Goal: Information Seeking & Learning: Find specific page/section

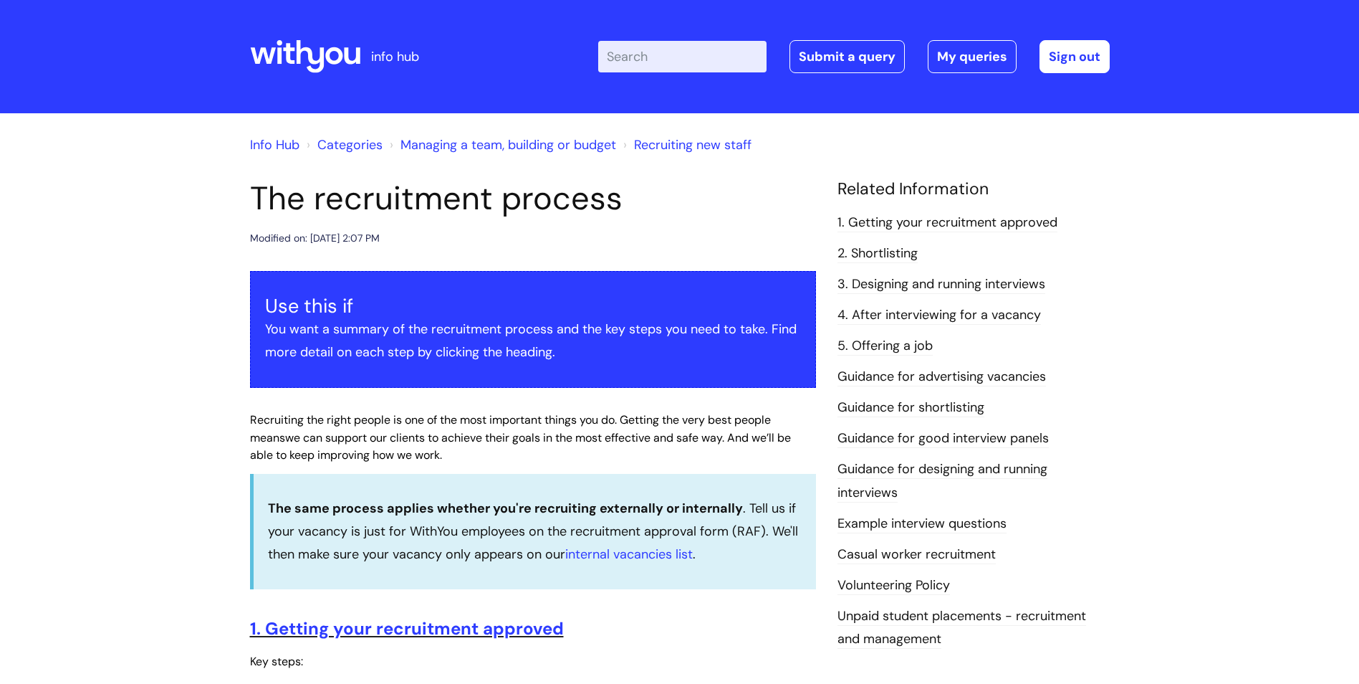
click at [659, 52] on input "Enter your search term here..." at bounding box center [682, 57] width 168 height 32
type input "RAF"
click button "Search" at bounding box center [0, 0] width 0 height 0
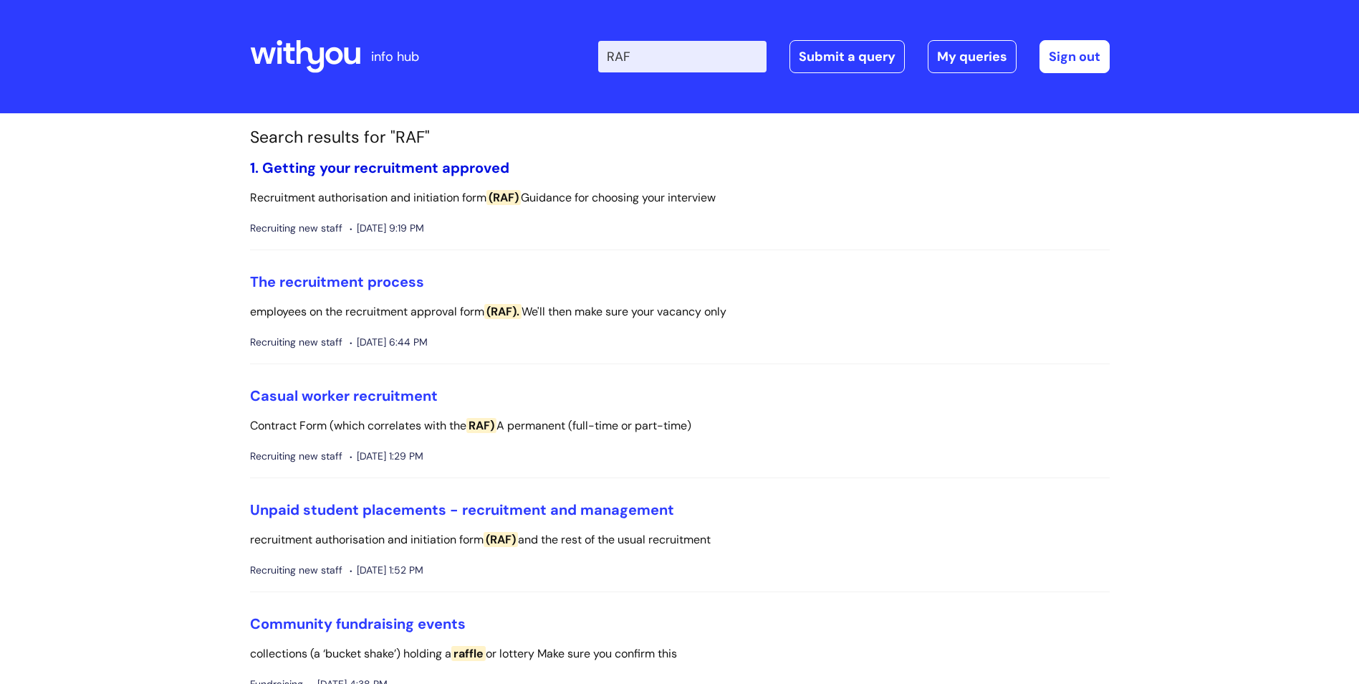
click at [391, 168] on link "1. Getting your recruitment approved" at bounding box center [379, 167] width 259 height 19
click at [436, 160] on link "1. Getting your recruitment approved" at bounding box center [379, 167] width 259 height 19
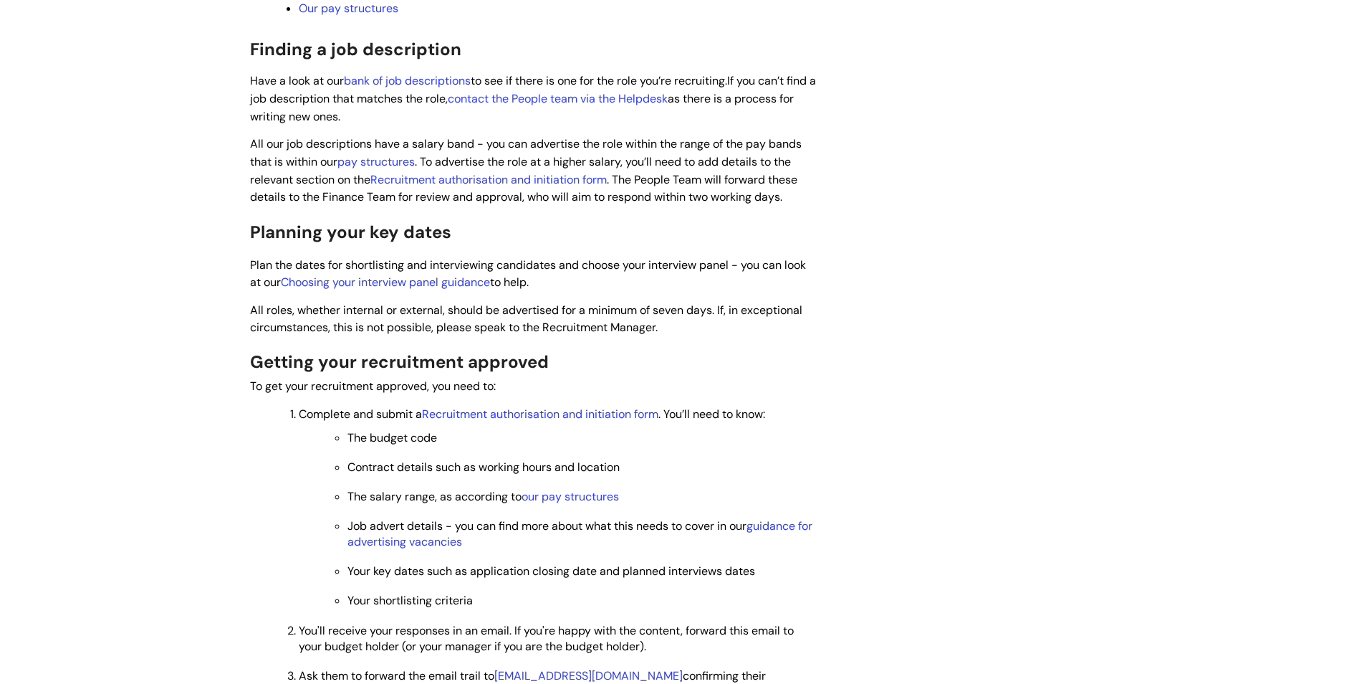
scroll to position [717, 0]
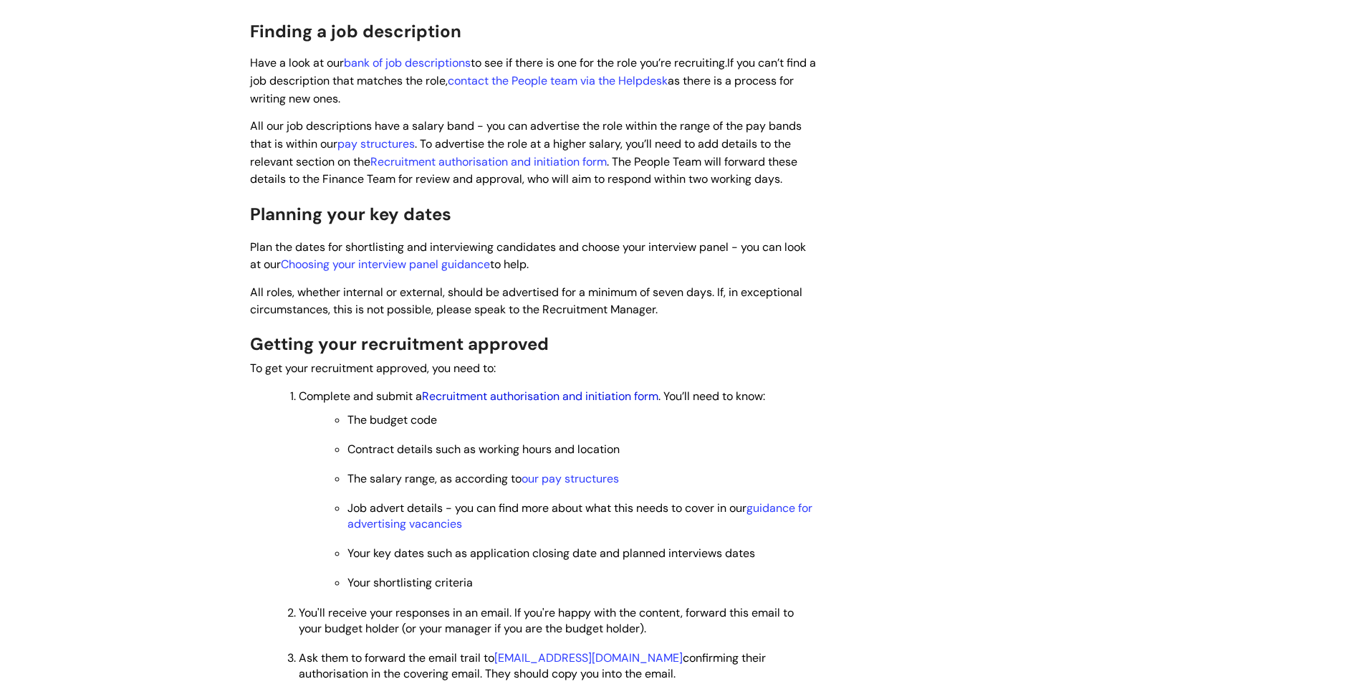
click at [527, 393] on link "Recruitment authorisation and initiation form" at bounding box center [540, 395] width 236 height 15
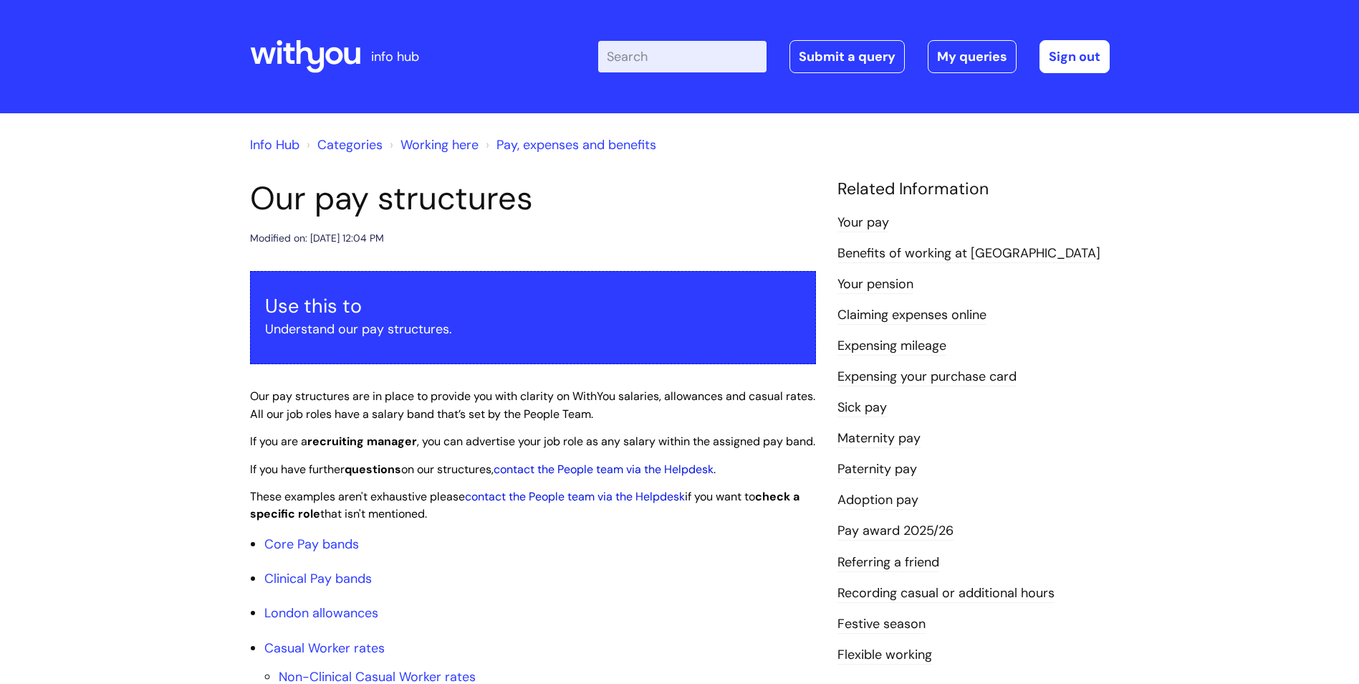
click at [660, 54] on input "Enter your search term here..." at bounding box center [682, 57] width 168 height 32
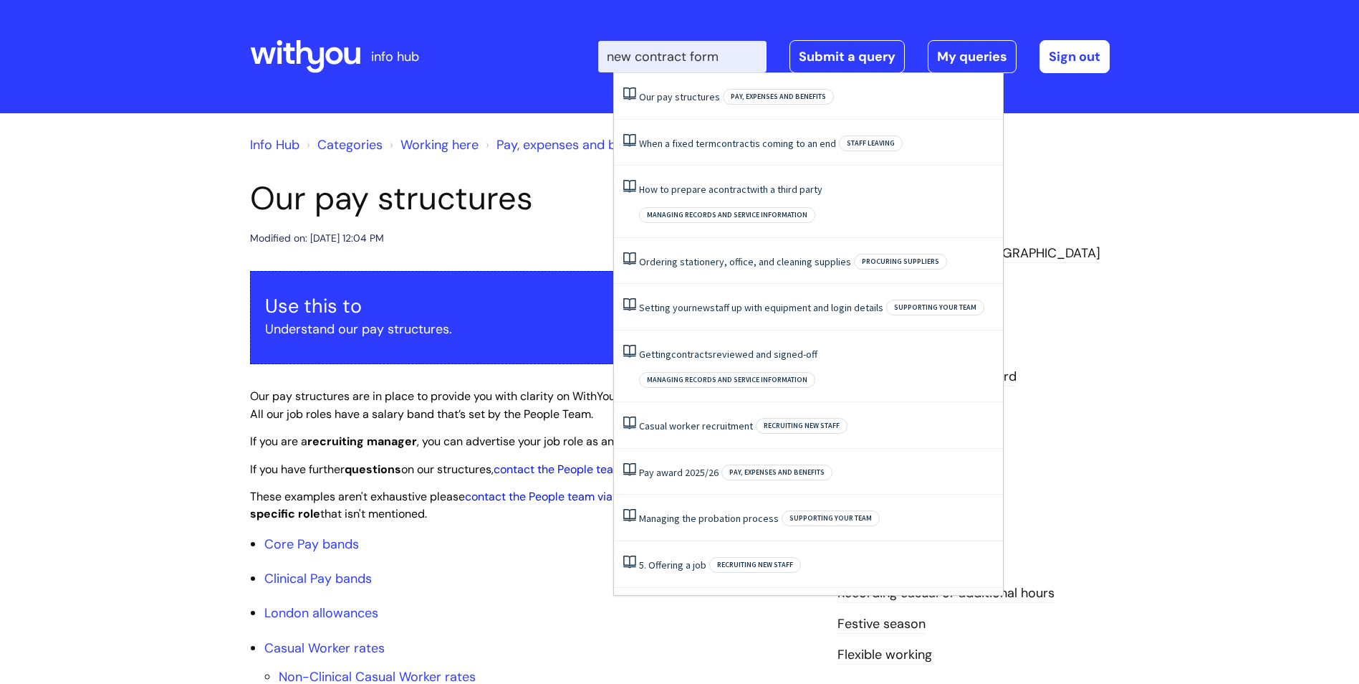
type input "new contract form"
click button "Search" at bounding box center [0, 0] width 0 height 0
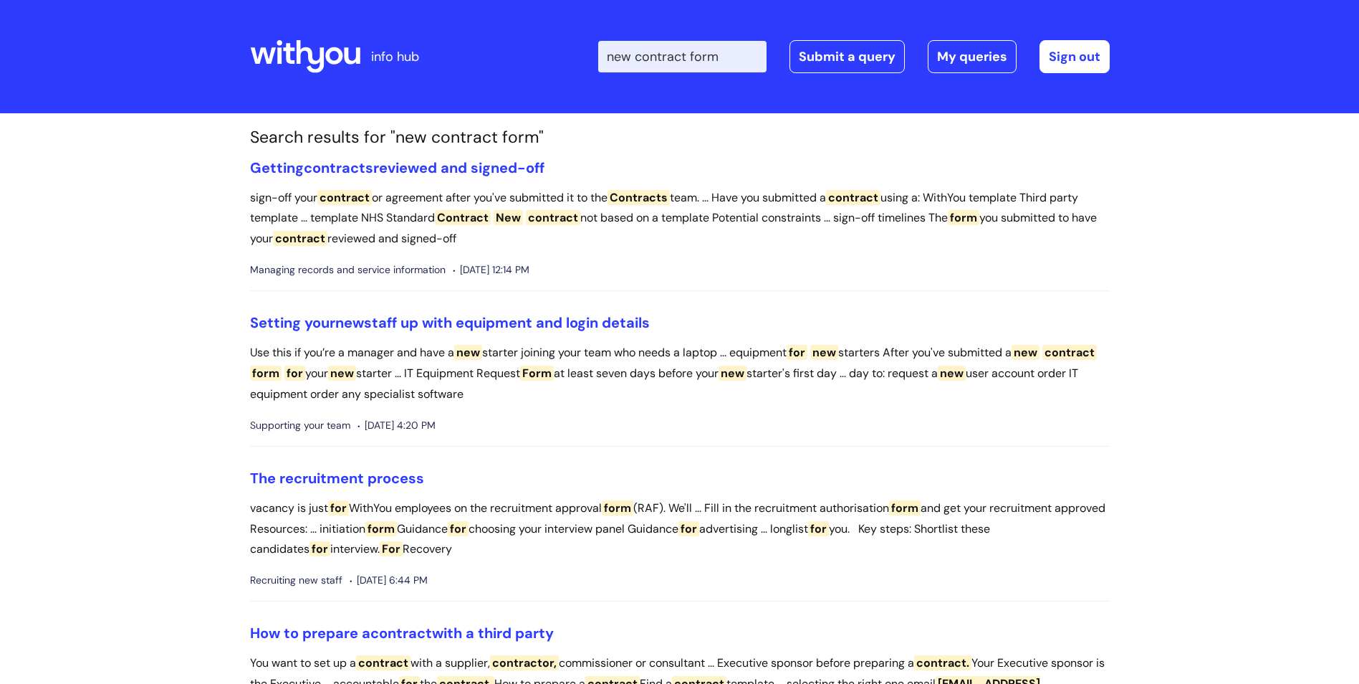
drag, startPoint x: 732, startPoint y: 54, endPoint x: 497, endPoint y: 29, distance: 236.4
click at [497, 29] on div "Enter your search term here... new contract form Search Submit a query My queri…" at bounding box center [787, 56] width 646 height 85
type input "NCF"
click button "Search" at bounding box center [0, 0] width 0 height 0
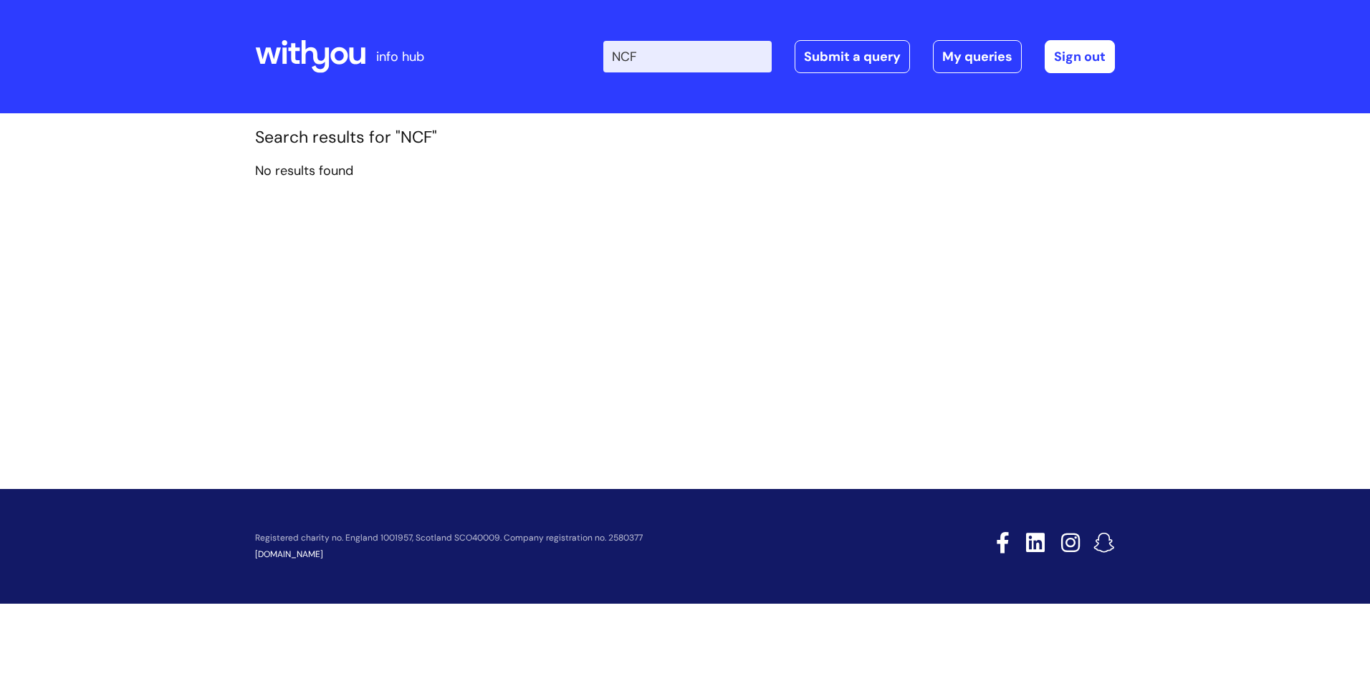
drag, startPoint x: 654, startPoint y: 49, endPoint x: 636, endPoint y: 47, distance: 18.8
click at [630, 50] on input "NCF" at bounding box center [687, 57] width 168 height 32
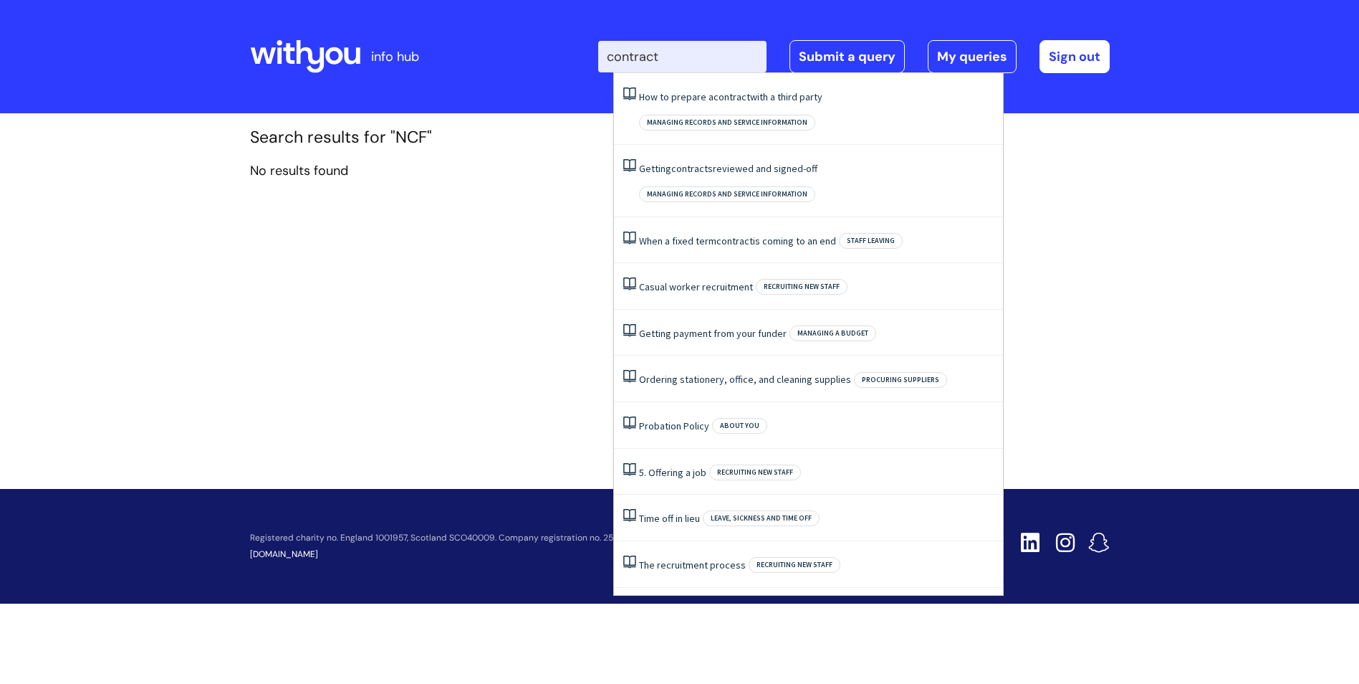
type input "contract"
click button "Search" at bounding box center [0, 0] width 0 height 0
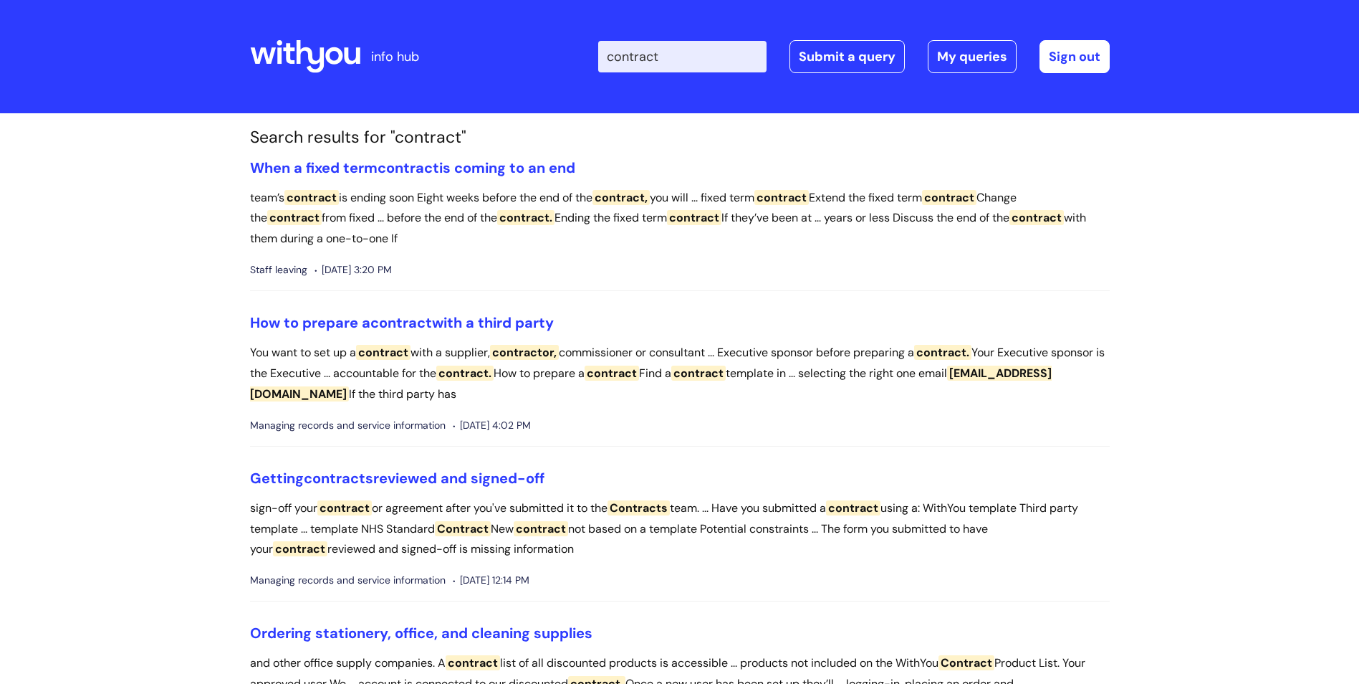
click at [737, 62] on input "contract" at bounding box center [682, 57] width 168 height 32
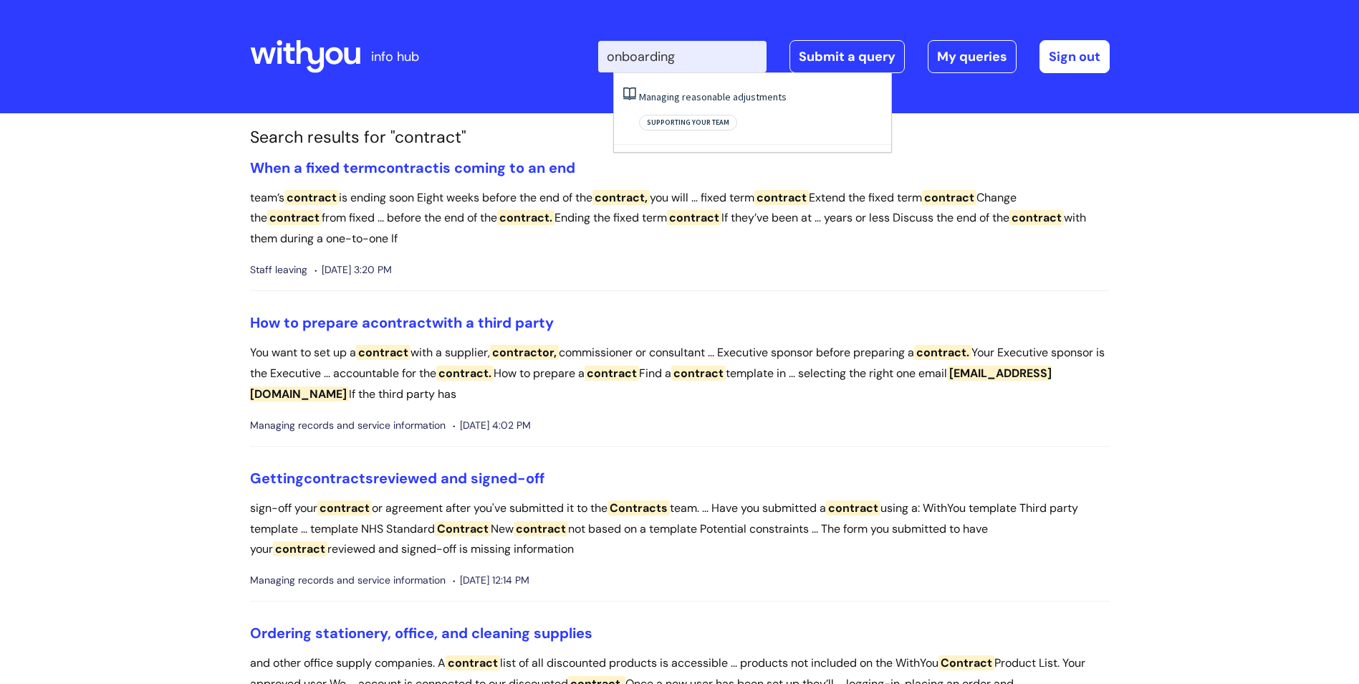
type input "onboarding"
click button "Search" at bounding box center [0, 0] width 0 height 0
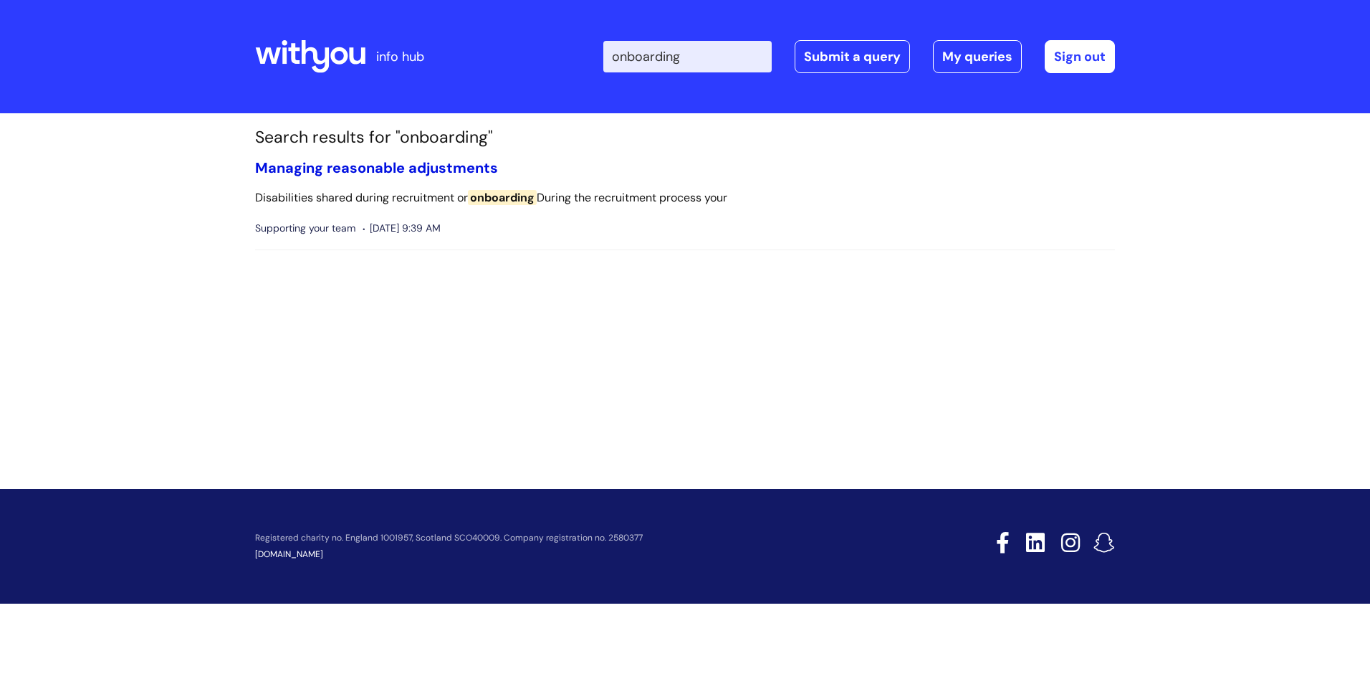
click at [428, 166] on link "Managing reasonable adjustments" at bounding box center [376, 167] width 243 height 19
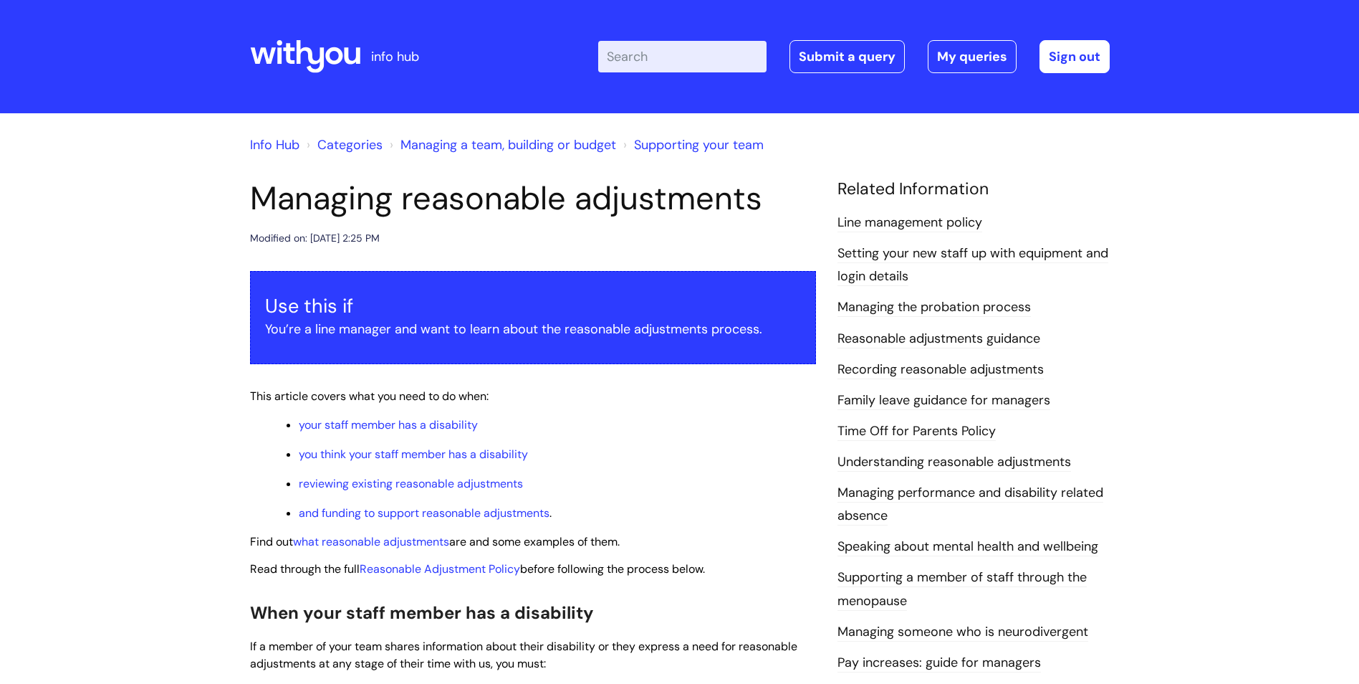
click at [657, 55] on input "Enter your search term here..." at bounding box center [682, 57] width 168 height 32
type input "new"
click button "Search" at bounding box center [0, 0] width 0 height 0
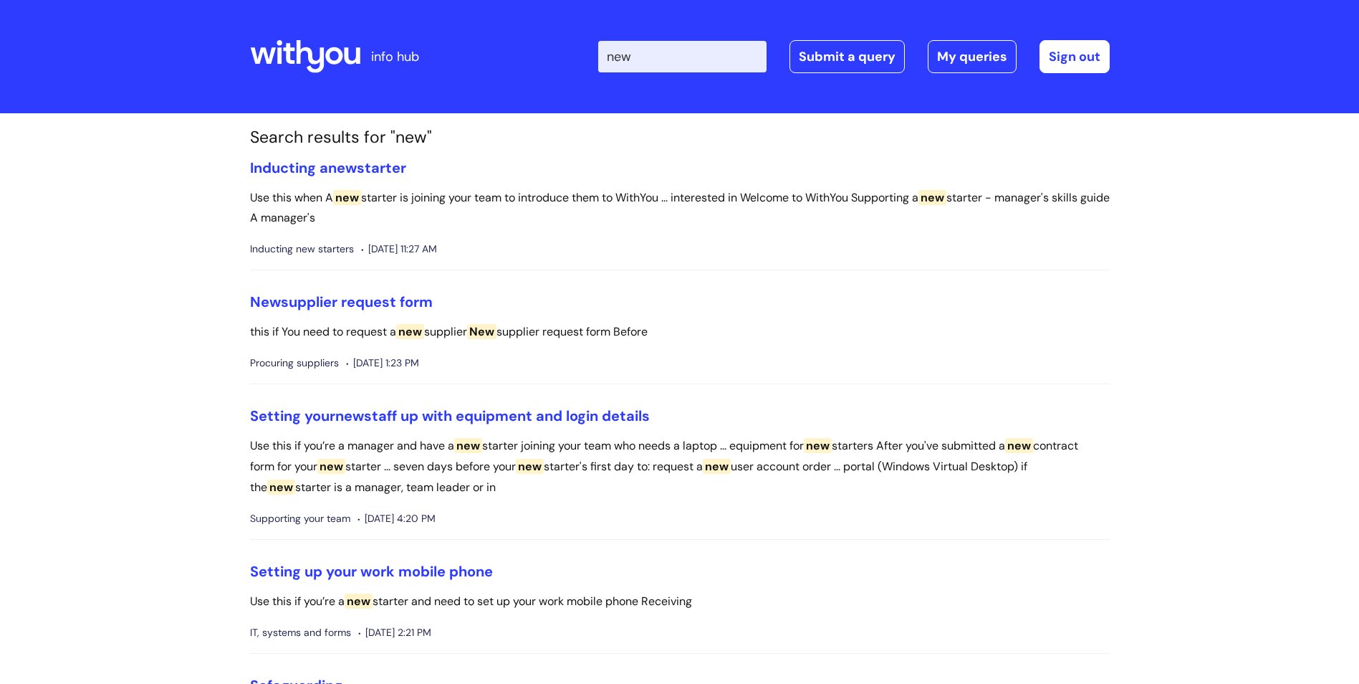
click at [669, 54] on input "new" at bounding box center [682, 57] width 168 height 32
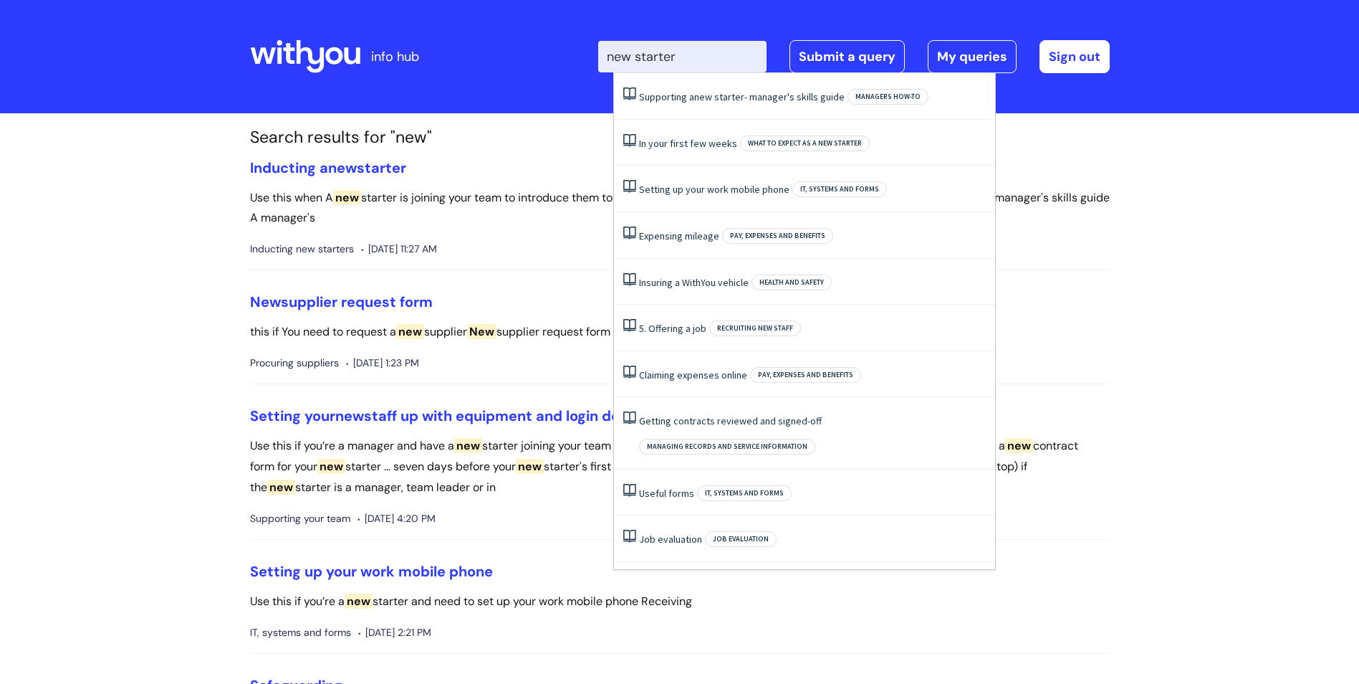
type input "new starter"
click button "Search" at bounding box center [0, 0] width 0 height 0
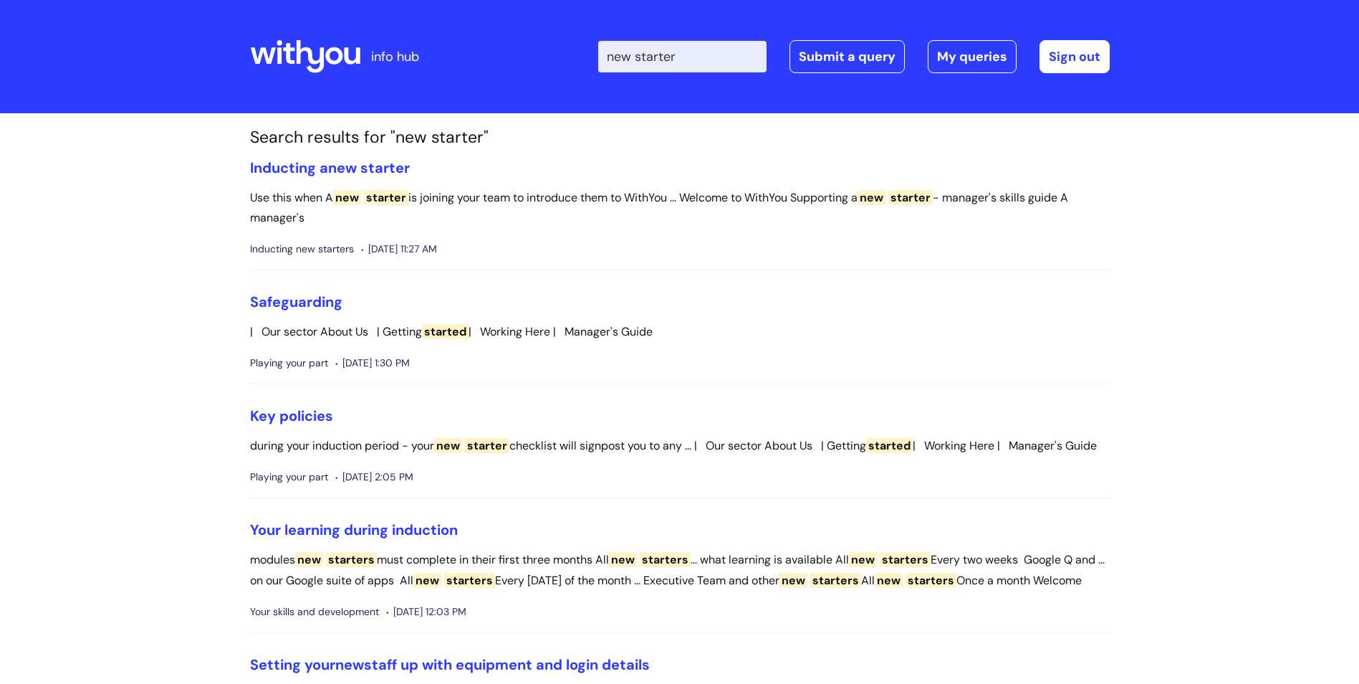
drag, startPoint x: 698, startPoint y: 52, endPoint x: 609, endPoint y: 52, distance: 88.9
click at [609, 52] on div "Enter your search term here... new starter Search Submit a query My queries Wel…" at bounding box center [787, 56] width 646 height 85
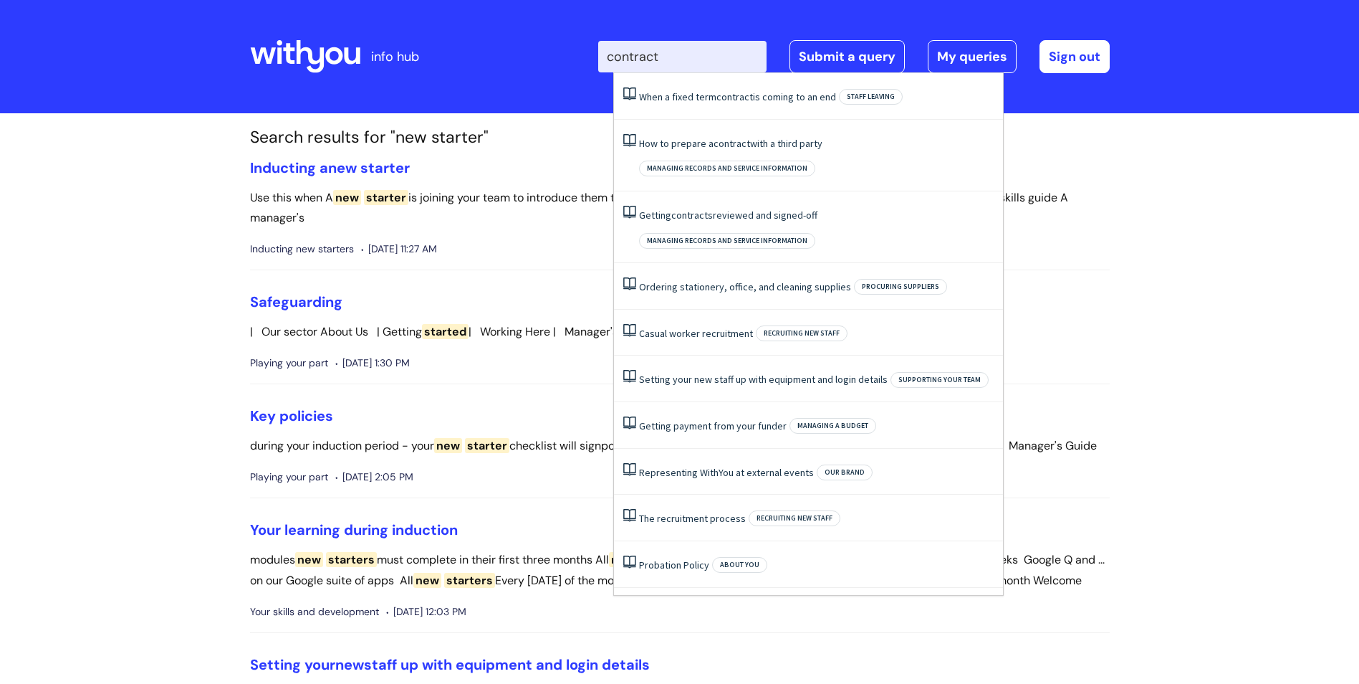
type input "contract"
click button "Search" at bounding box center [0, 0] width 0 height 0
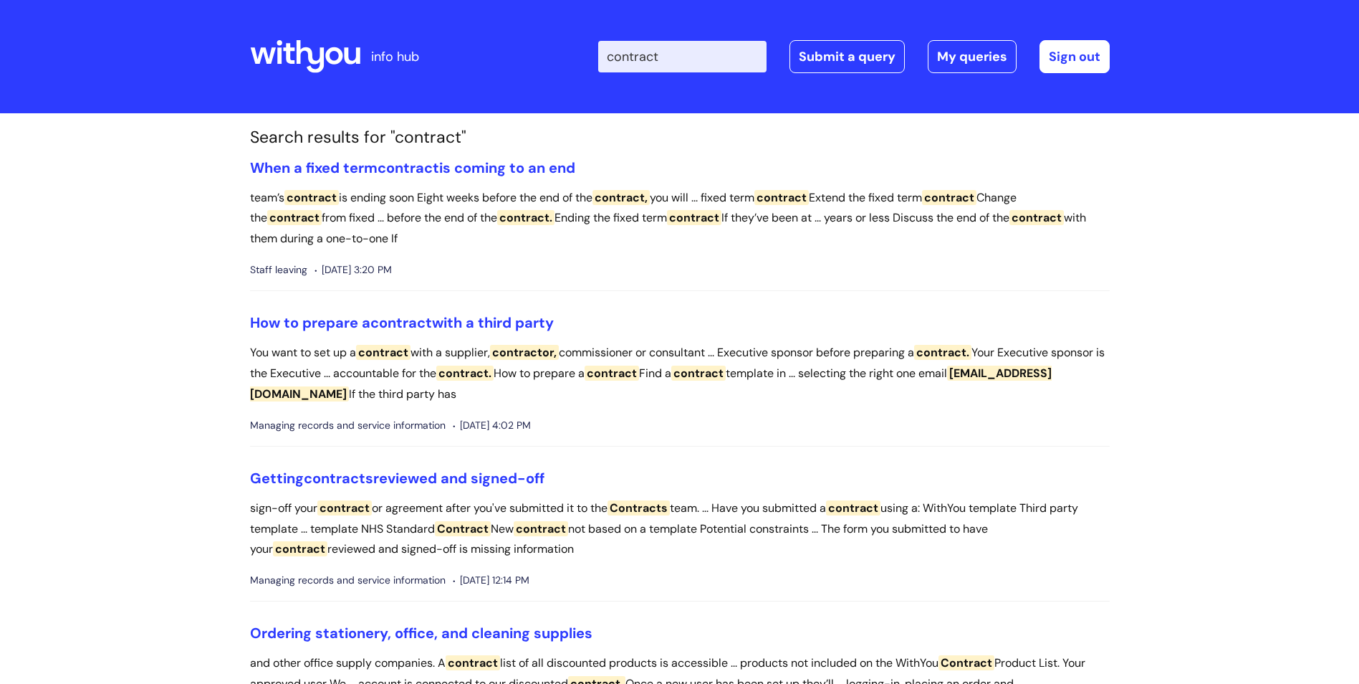
click at [624, 57] on input "contract" at bounding box center [682, 57] width 168 height 32
type input "new contract"
click button "Search" at bounding box center [0, 0] width 0 height 0
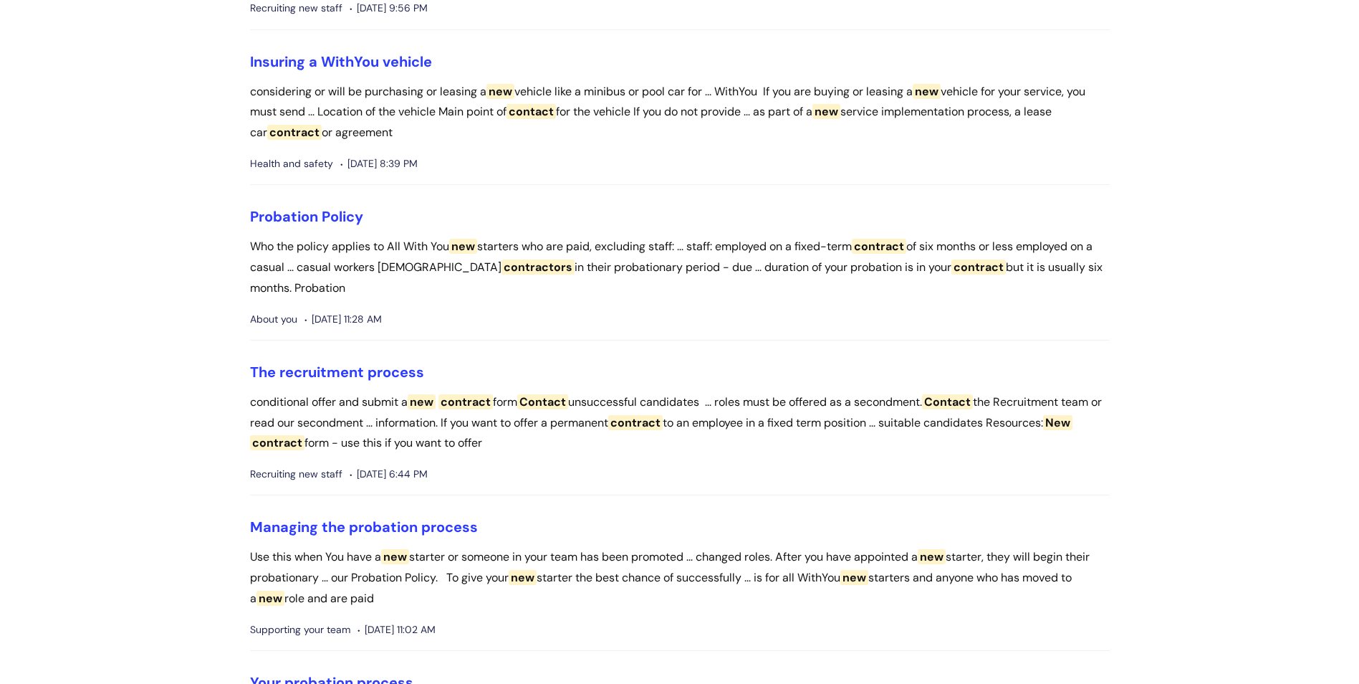
scroll to position [1218, 0]
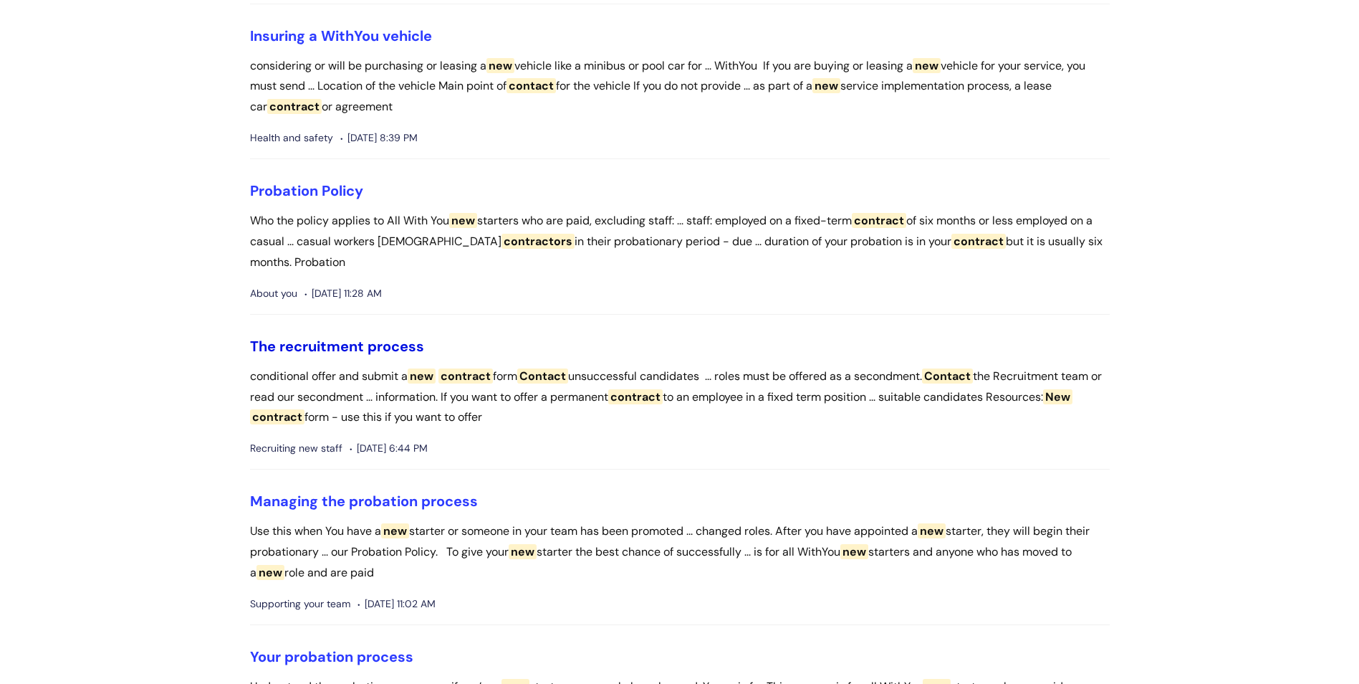
click at [381, 343] on link "The recruitment process" at bounding box center [337, 346] width 174 height 19
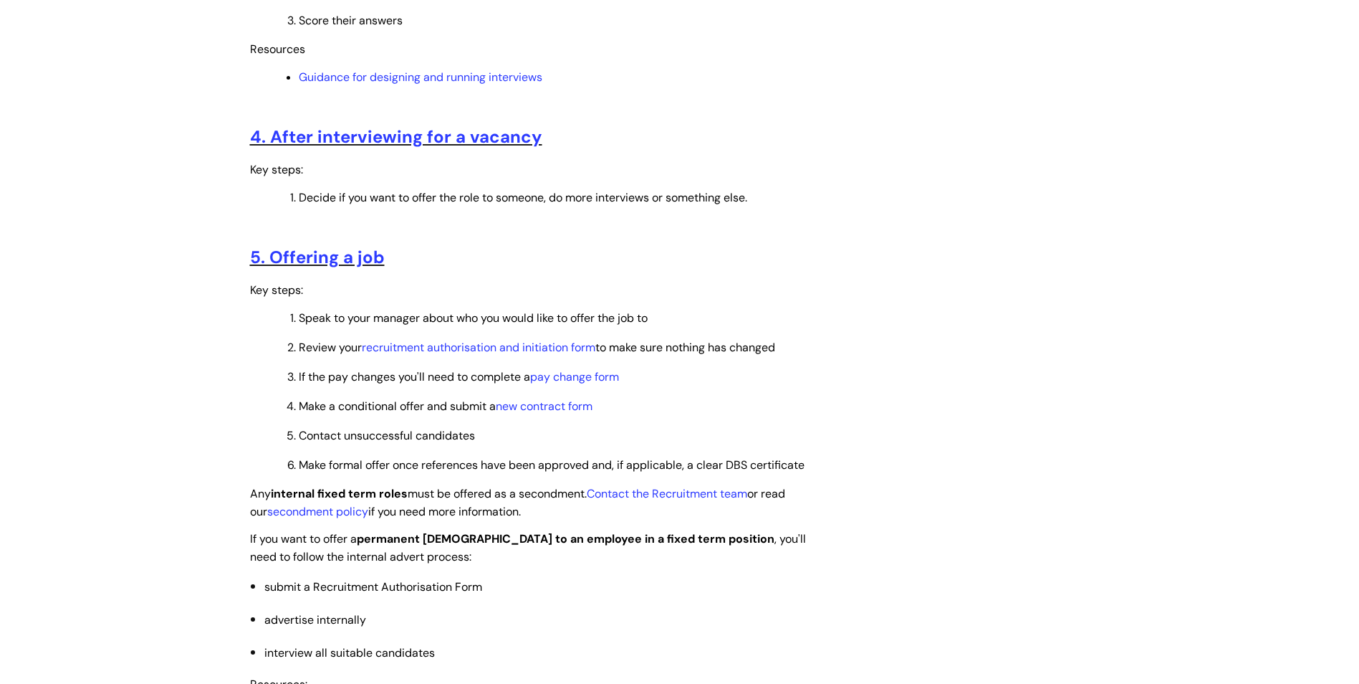
scroll to position [1433, 0]
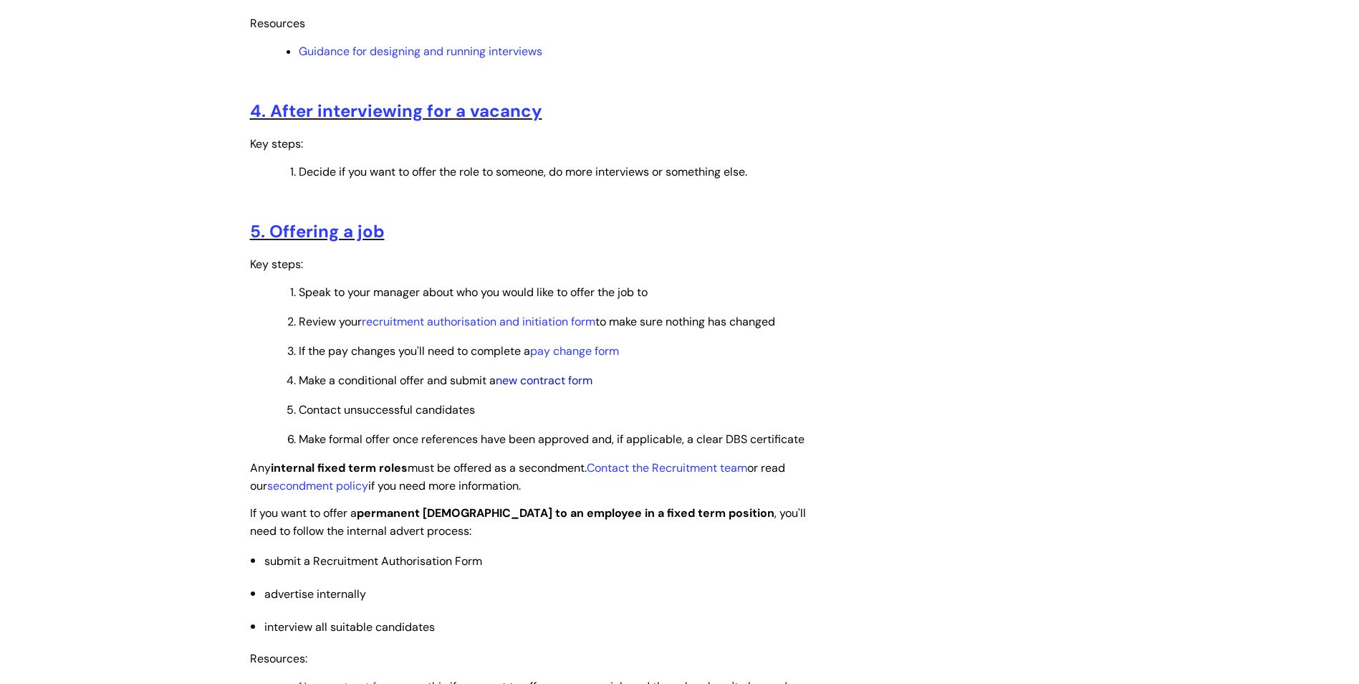
click at [537, 375] on link "new contract form" at bounding box center [544, 380] width 97 height 15
